Goal: Task Accomplishment & Management: Manage account settings

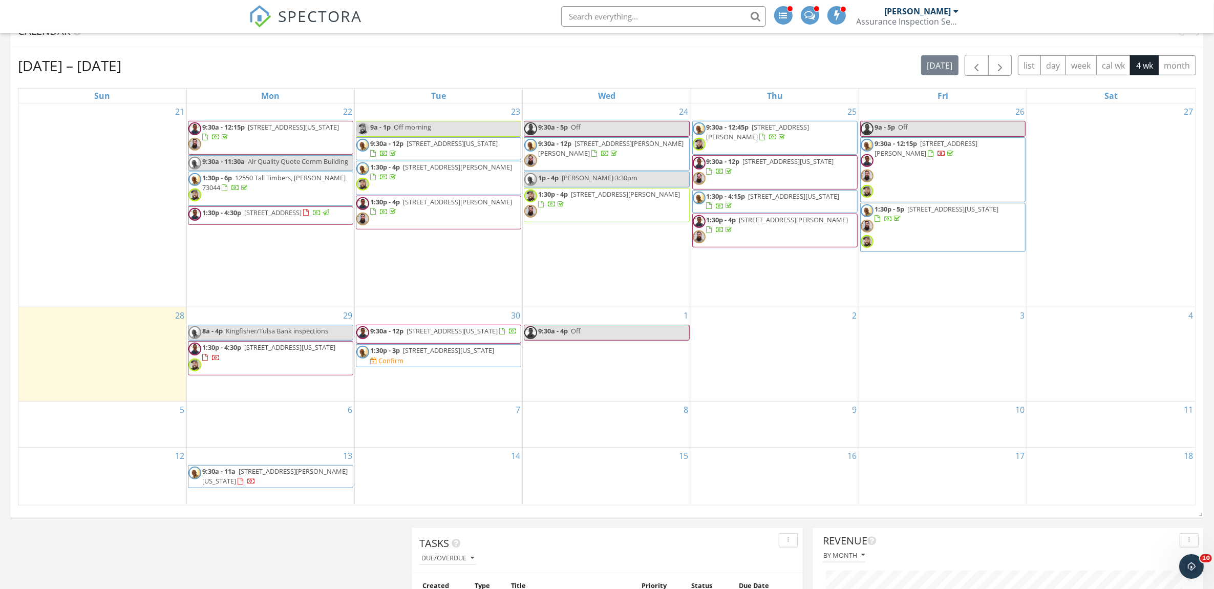
scroll to position [597, 0]
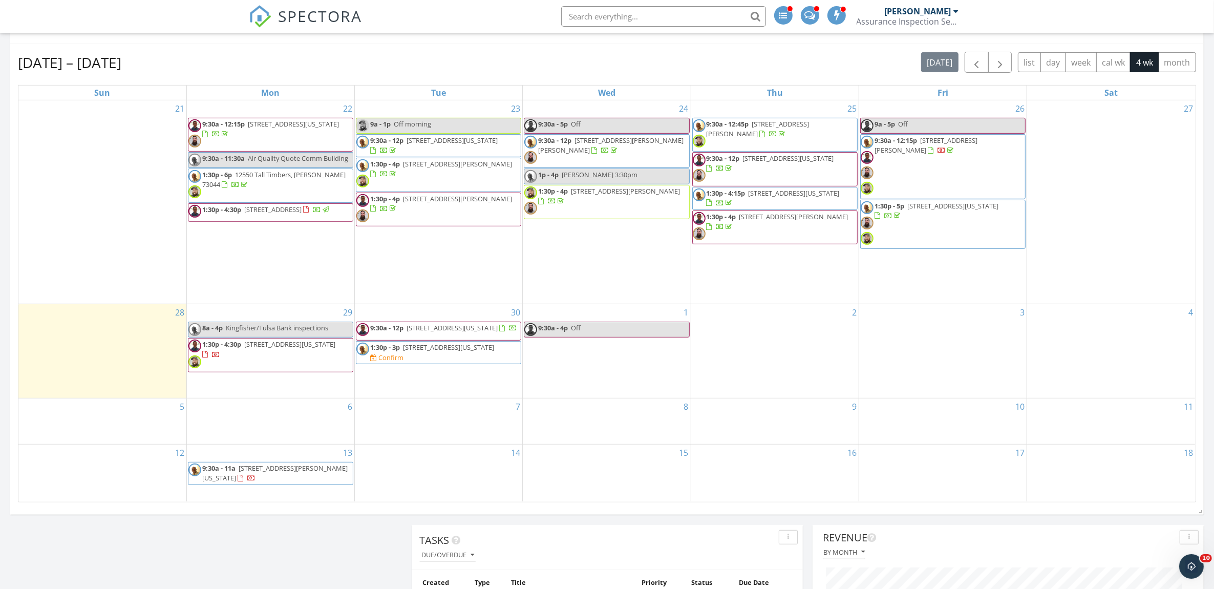
click at [422, 352] on span "[STREET_ADDRESS][US_STATE]" at bounding box center [448, 347] width 91 height 9
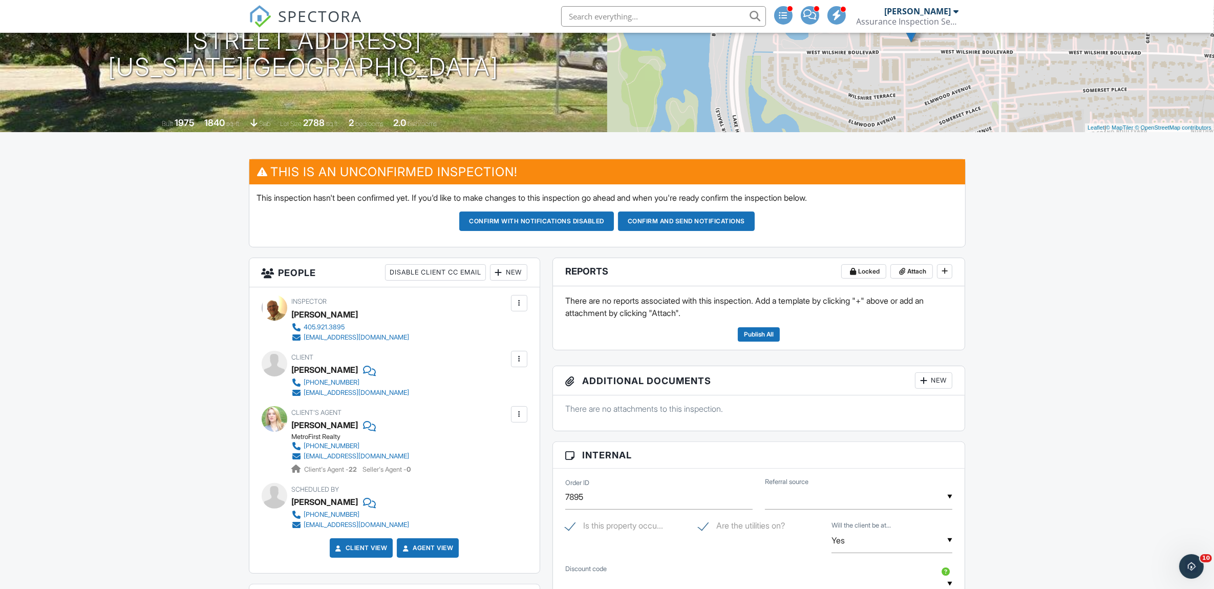
scroll to position [171, 0]
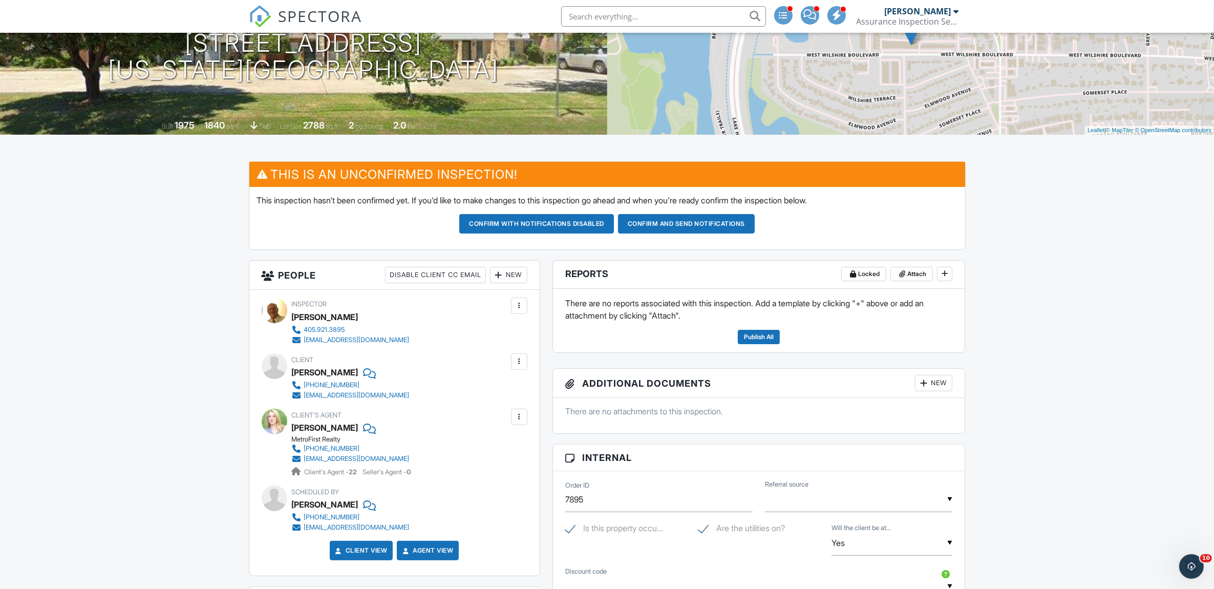
click at [712, 226] on button "Confirm and send notifications" at bounding box center [686, 223] width 137 height 19
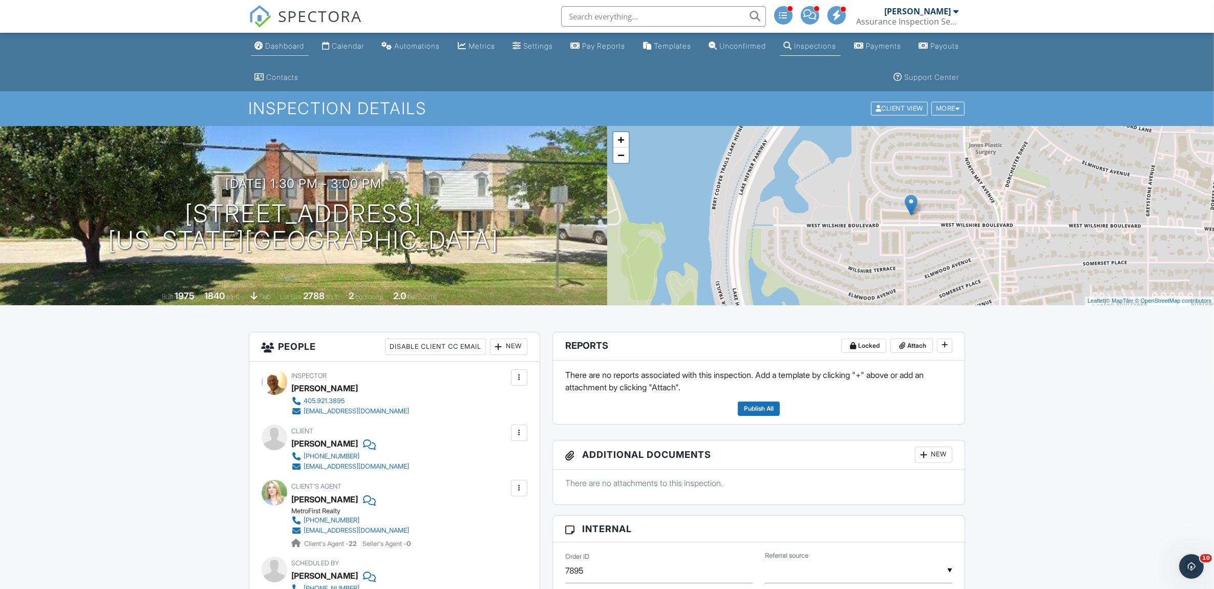
click at [282, 45] on div "Dashboard" at bounding box center [285, 45] width 39 height 9
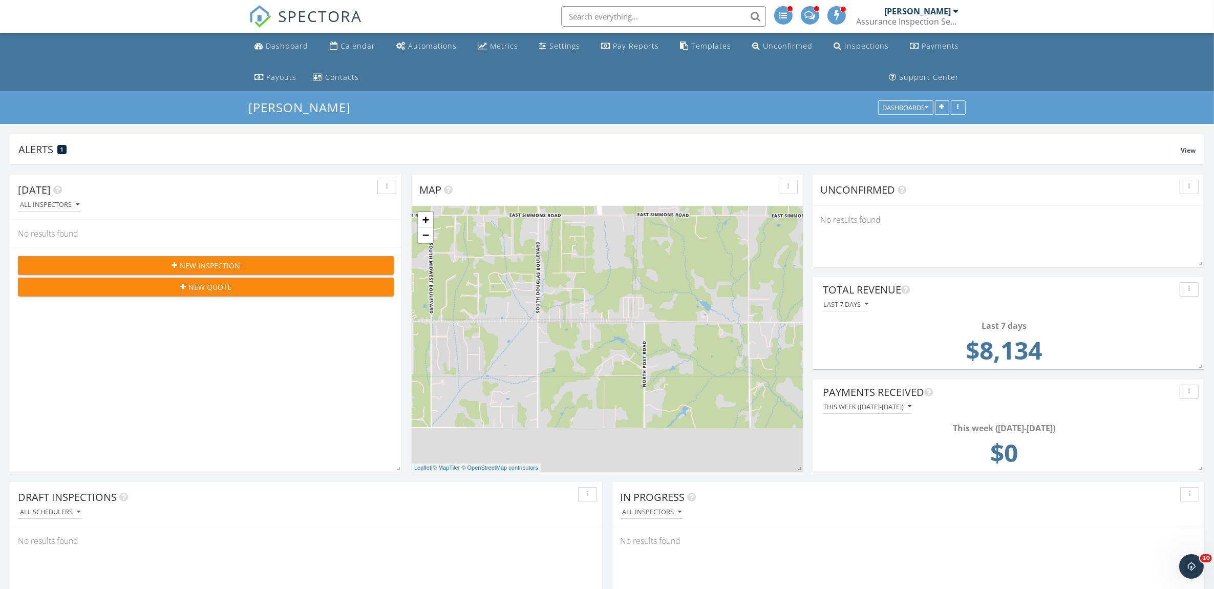
scroll to position [220, 391]
